Goal: Information Seeking & Learning: Understand process/instructions

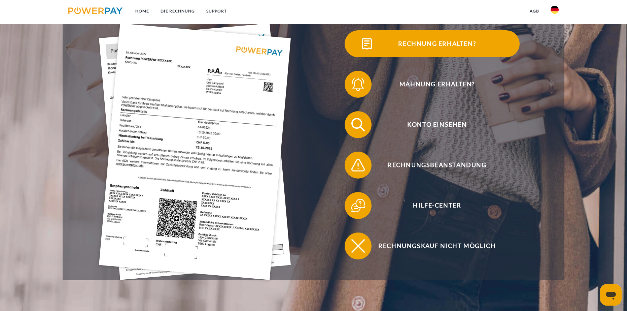
scroll to position [202, 0]
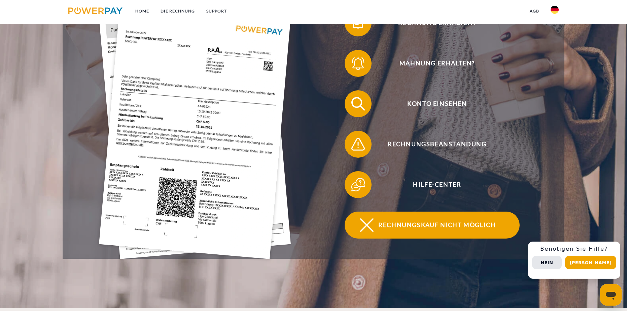
click at [429, 224] on span "Rechnungskauf nicht möglich" at bounding box center [437, 224] width 165 height 27
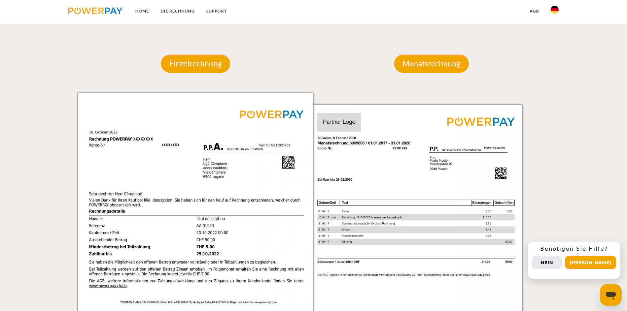
scroll to position [640, 0]
click at [429, 71] on p "Monatsrechnung" at bounding box center [431, 64] width 75 height 18
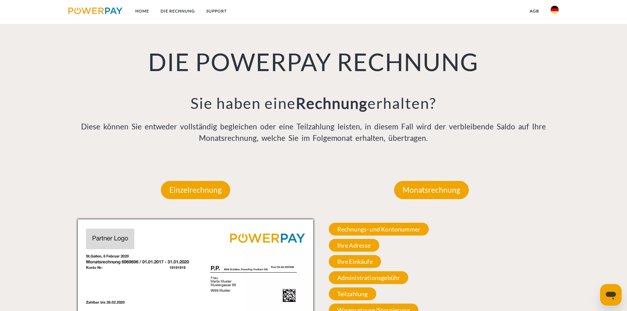
scroll to position [539, 0]
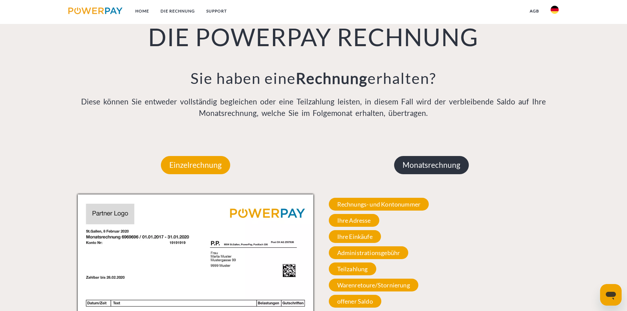
click at [433, 164] on p "Monatsrechnung" at bounding box center [431, 165] width 75 height 18
